Goal: Task Accomplishment & Management: Manage account settings

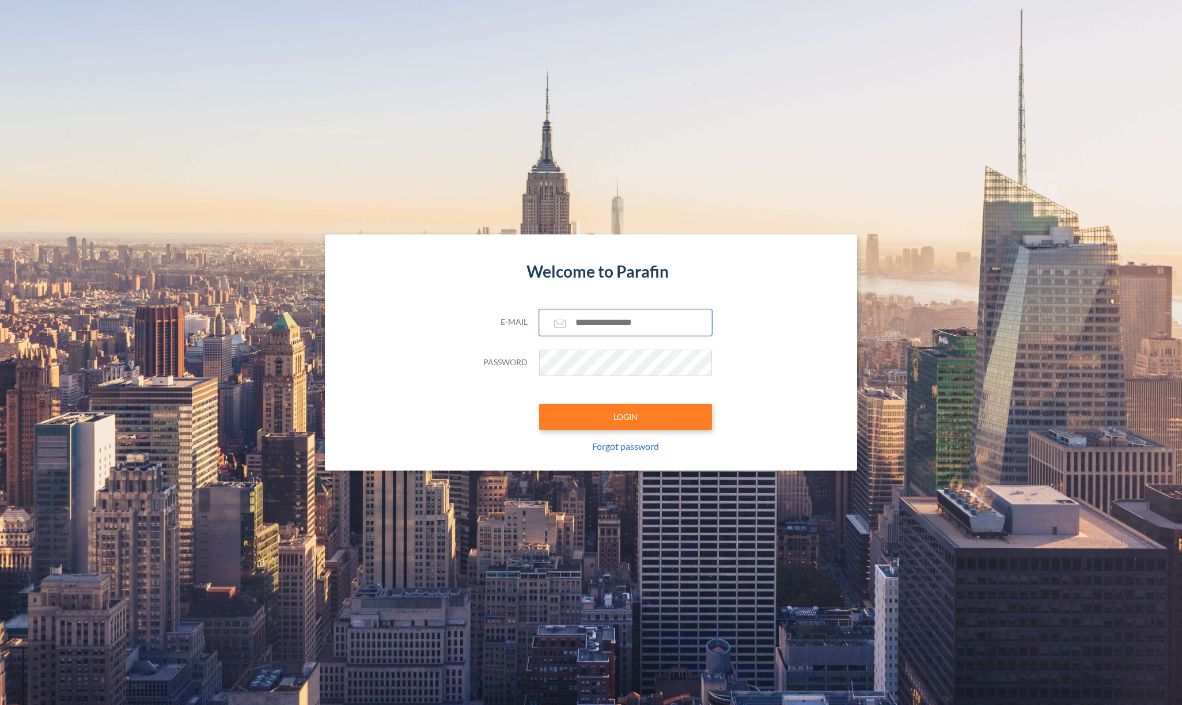
click at [595, 322] on input "text" at bounding box center [625, 322] width 173 height 27
paste input "**********"
type input "**********"
click at [625, 410] on button "LOGIN" at bounding box center [625, 417] width 173 height 27
